Goal: Obtain resource: Download file/media

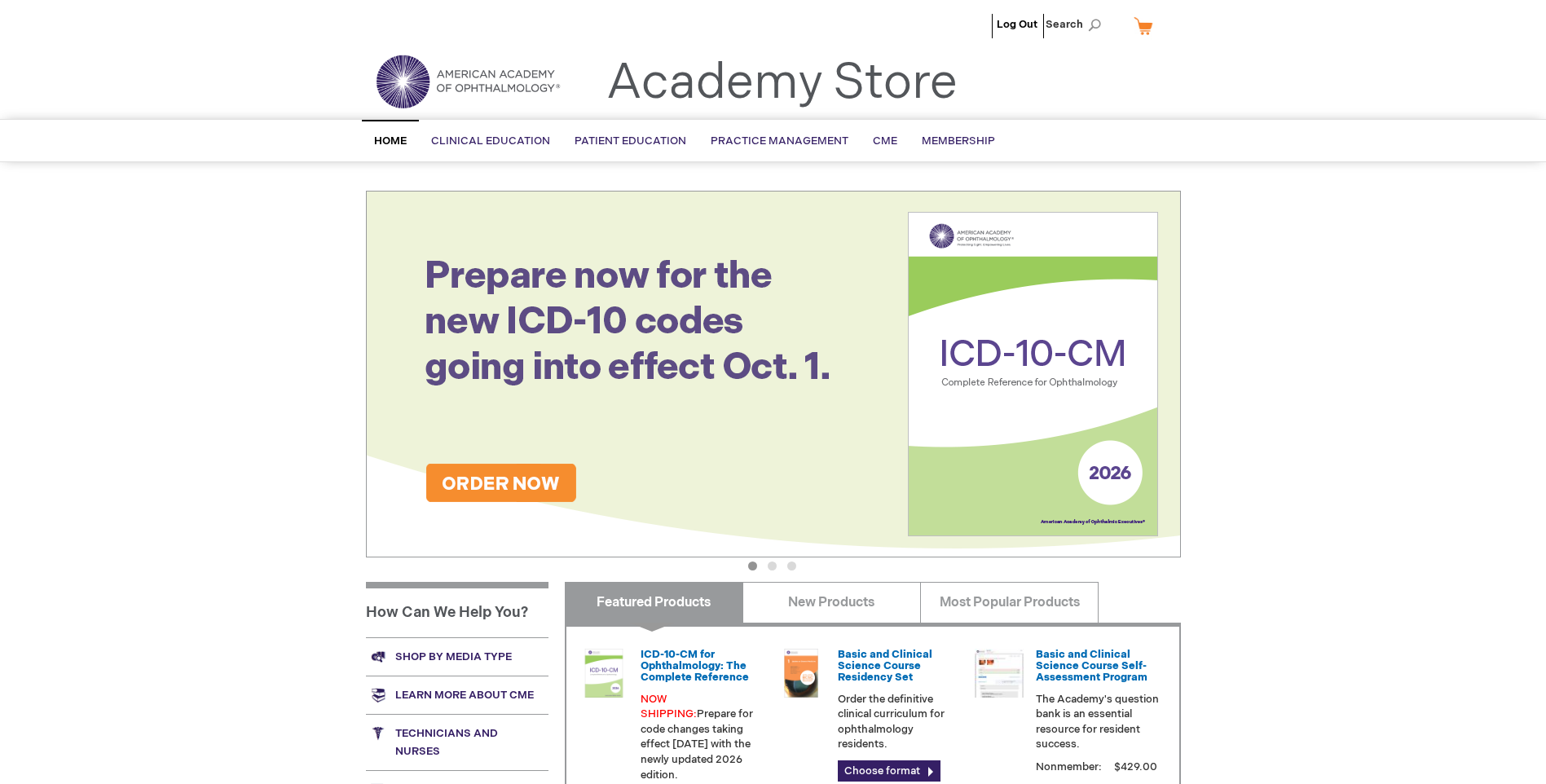
click at [444, 658] on link "Shop by media type" at bounding box center [456, 657] width 182 height 39
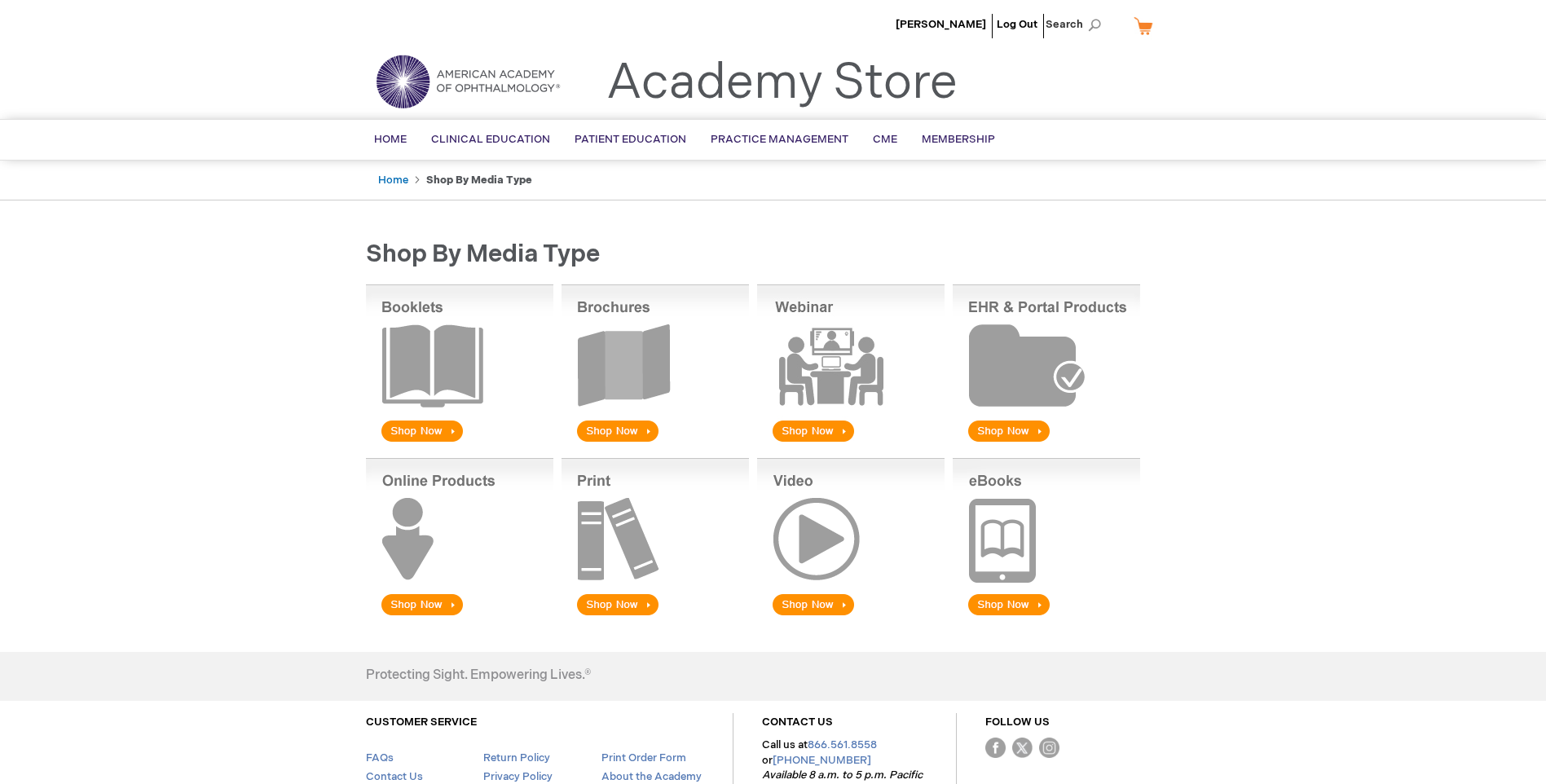
scroll to position [126, 0]
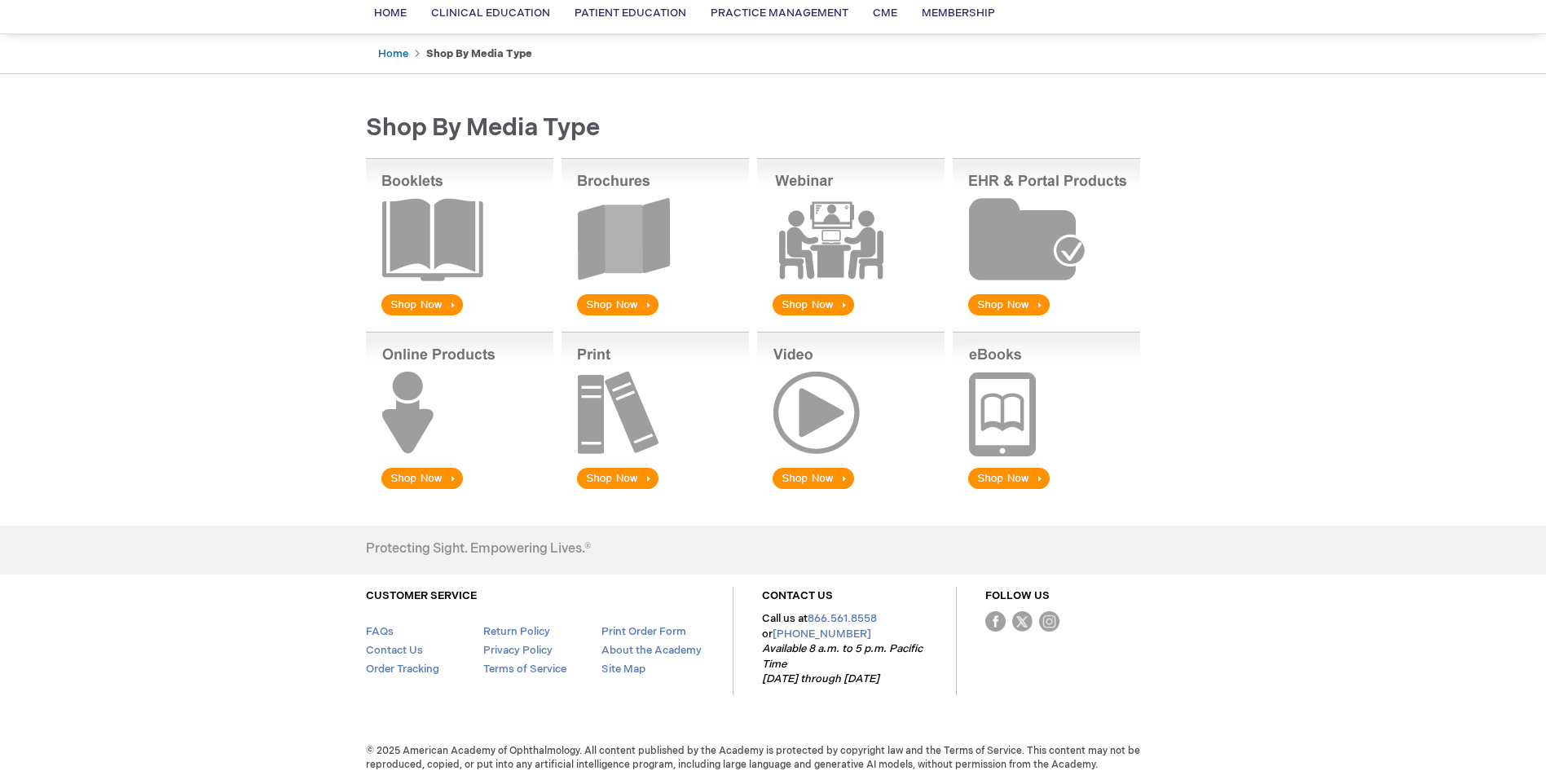
drag, startPoint x: 616, startPoint y: 308, endPoint x: 643, endPoint y: 302, distance: 27.7
click at [616, 308] on img at bounding box center [655, 238] width 187 height 160
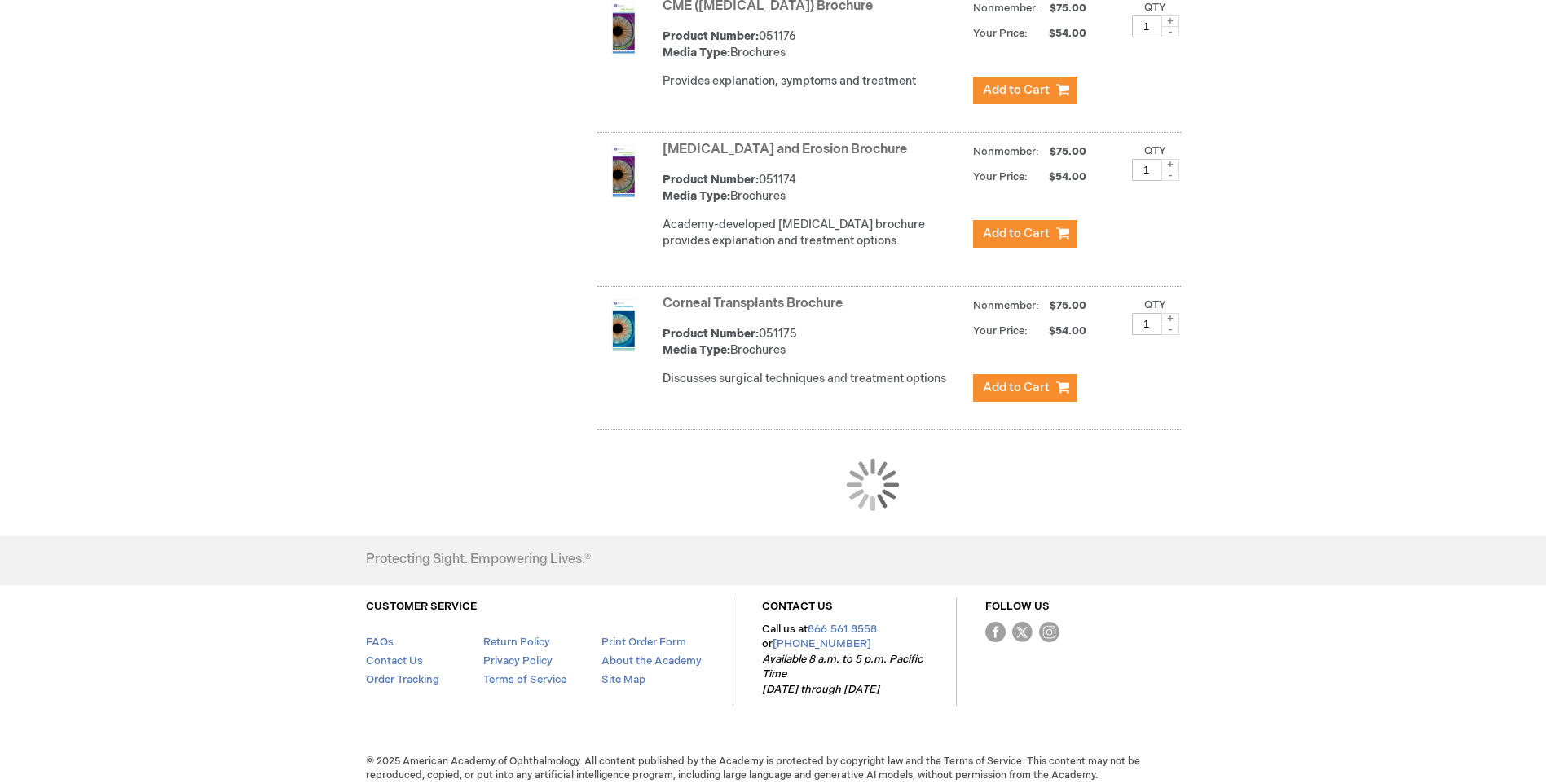
scroll to position [1471, 0]
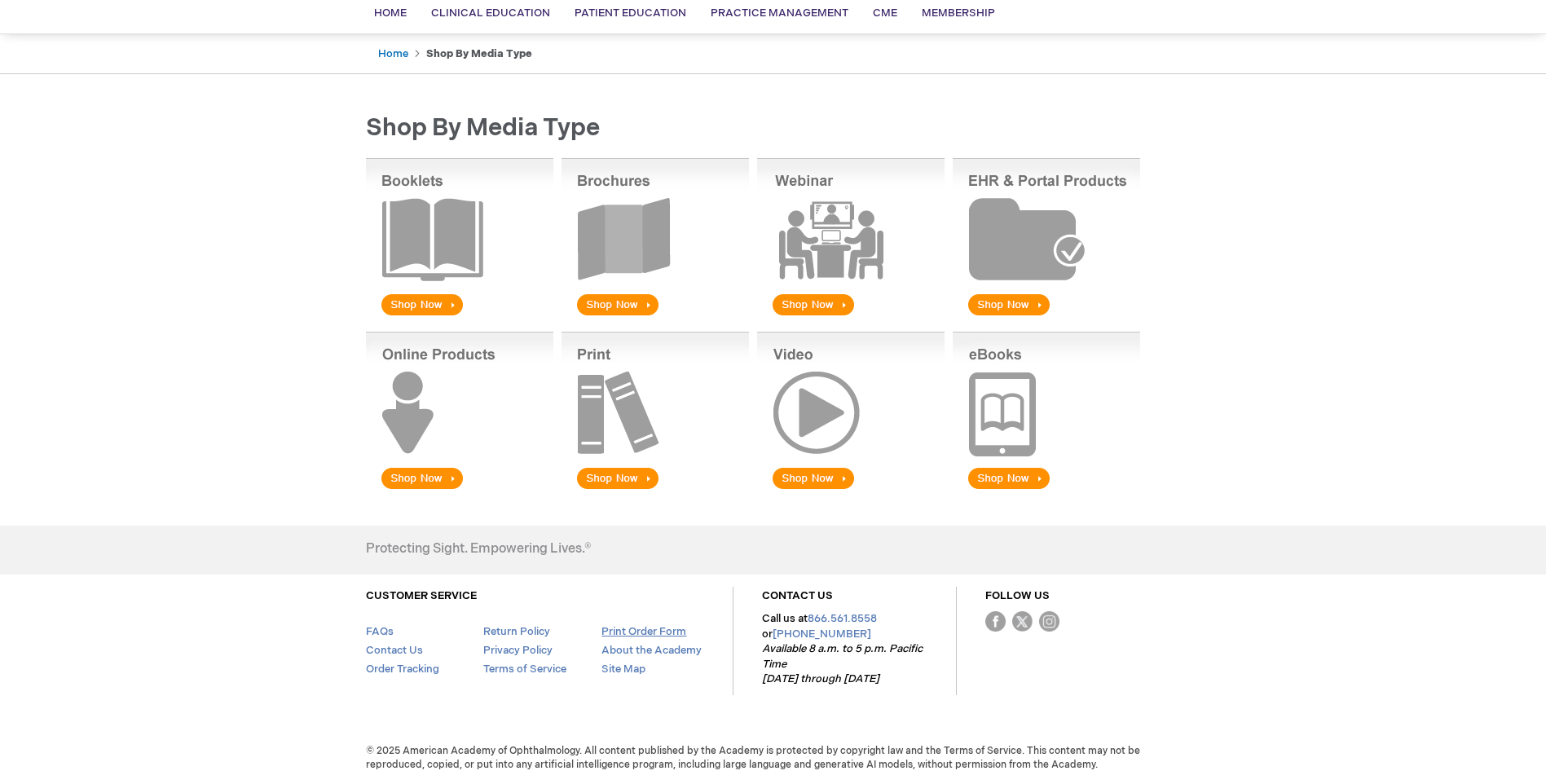
click at [638, 633] on link "Print Order Form" at bounding box center [644, 632] width 85 height 14
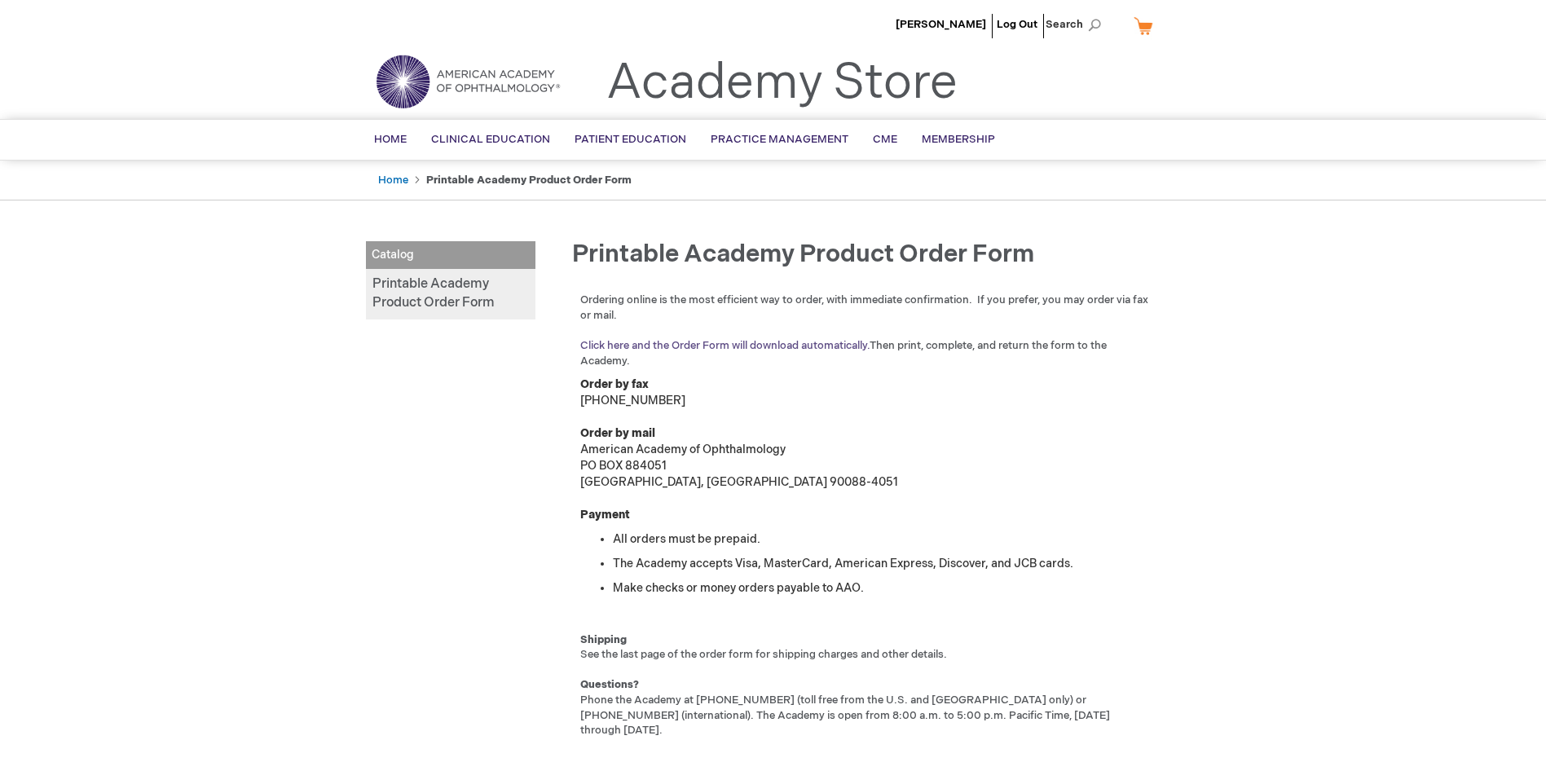
click at [796, 341] on link "Click here and the Order Form will download automatically." at bounding box center [725, 345] width 289 height 14
